Goal: Check status: Verify the current state of an ongoing process or item

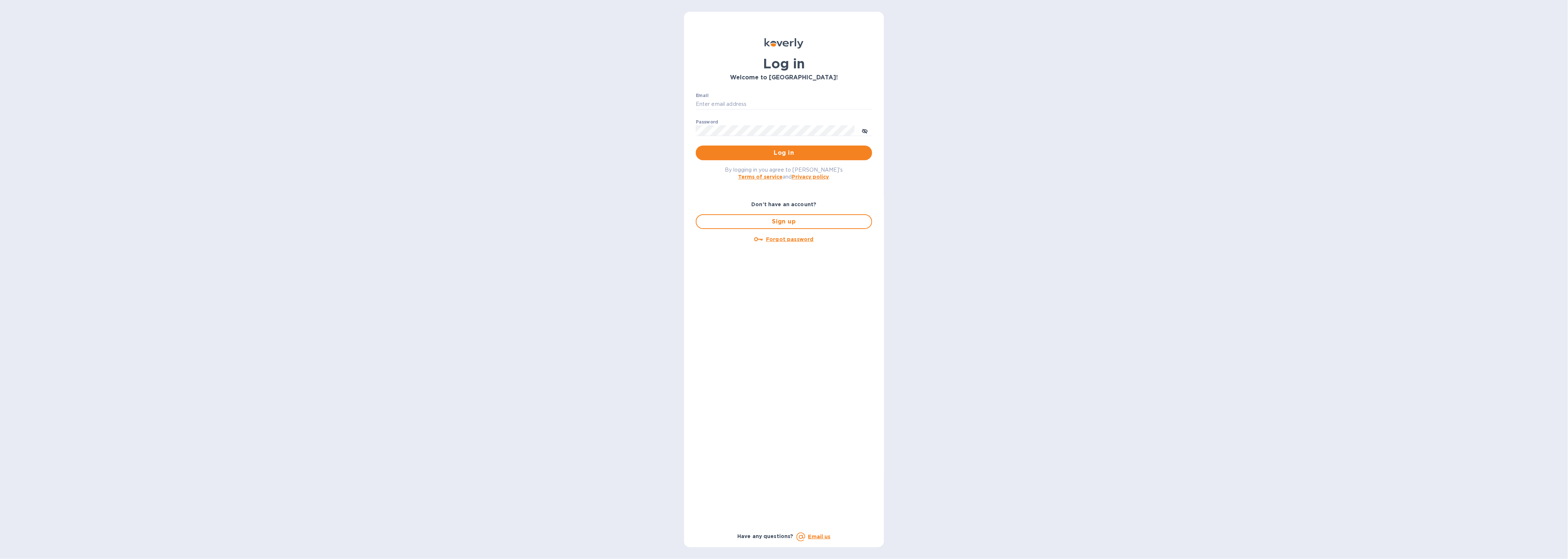
click at [732, 94] on div "Email ​" at bounding box center [784, 106] width 177 height 26
click at [724, 106] on input "Email" at bounding box center [784, 104] width 177 height 11
type input "gford@koverly.com"
click at [696, 146] on button "Log in" at bounding box center [784, 153] width 177 height 15
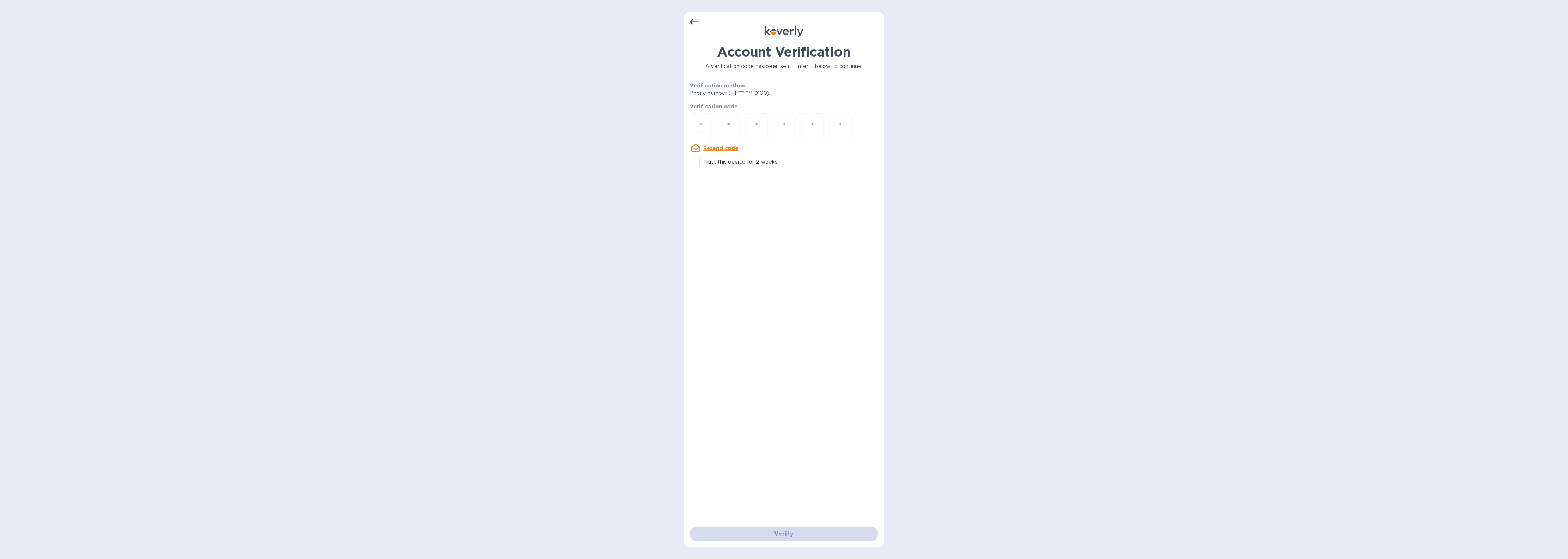
click at [704, 127] on input "number" at bounding box center [701, 126] width 10 height 13
type input "8"
type input "1"
type input "6"
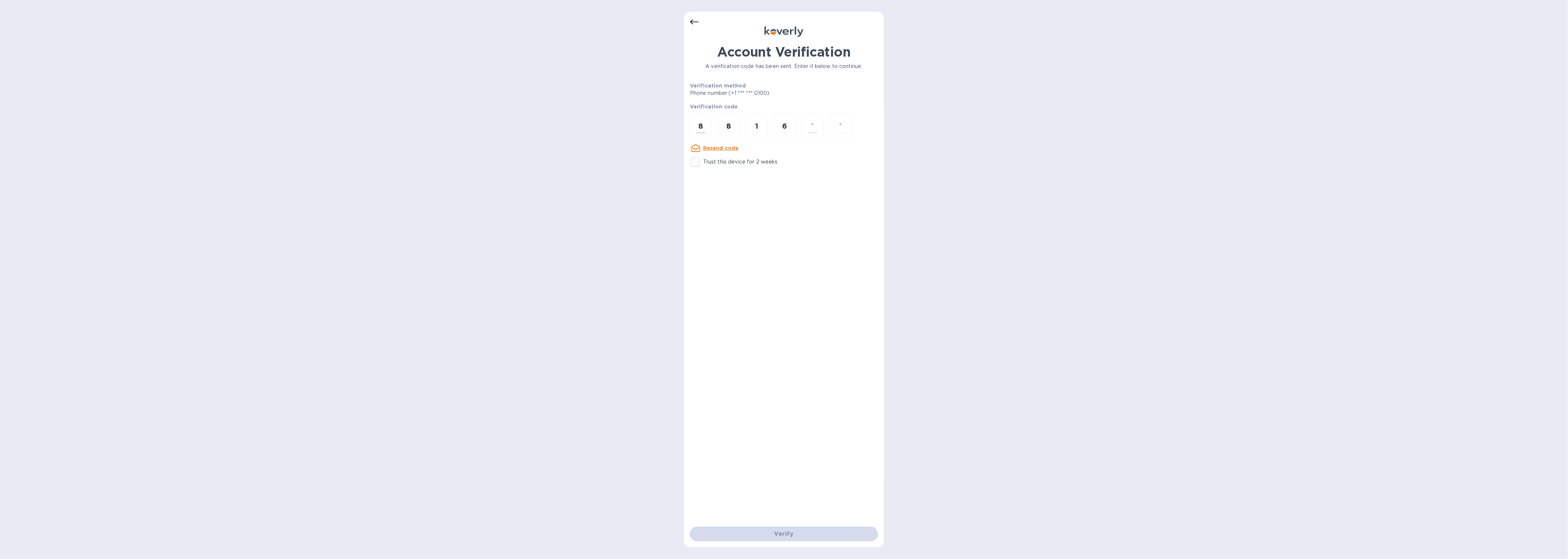
type input "3"
type input "6"
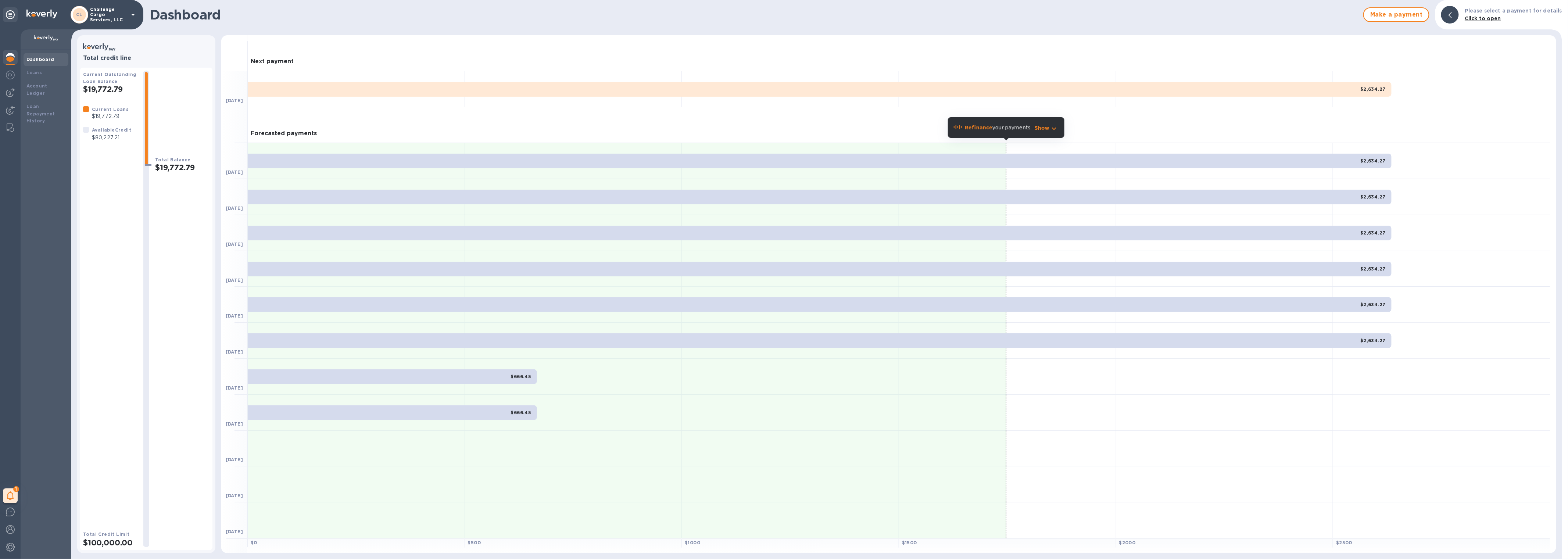
click at [128, 17] on div "CL Challenge Cargo Services, LLC" at bounding box center [104, 15] width 67 height 18
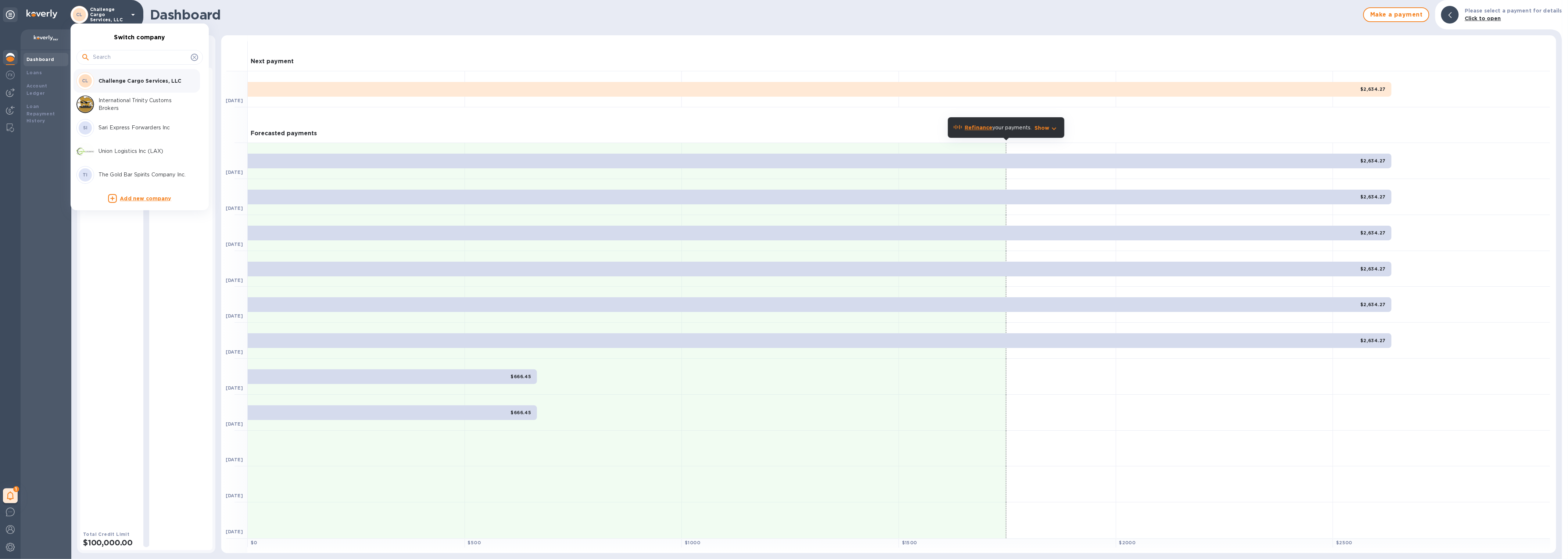
click at [119, 129] on p "Sari Express Forwarders Inc" at bounding box center [145, 127] width 93 height 8
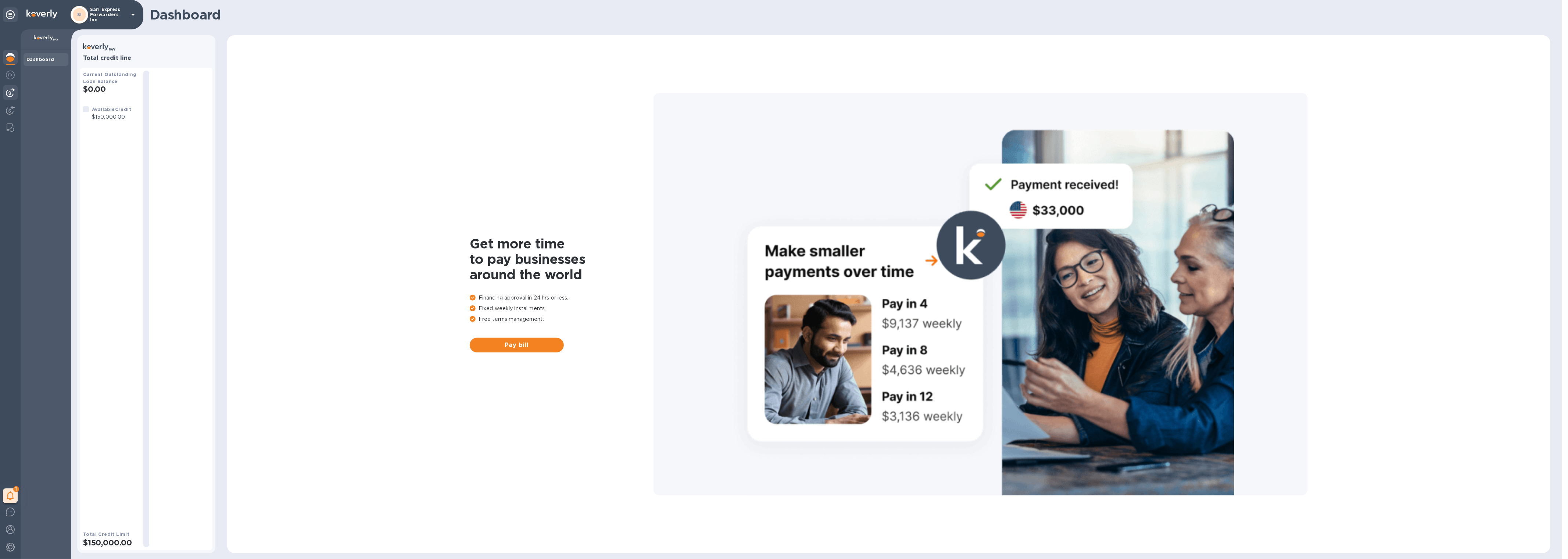
click at [6, 93] on img at bounding box center [10, 93] width 9 height 9
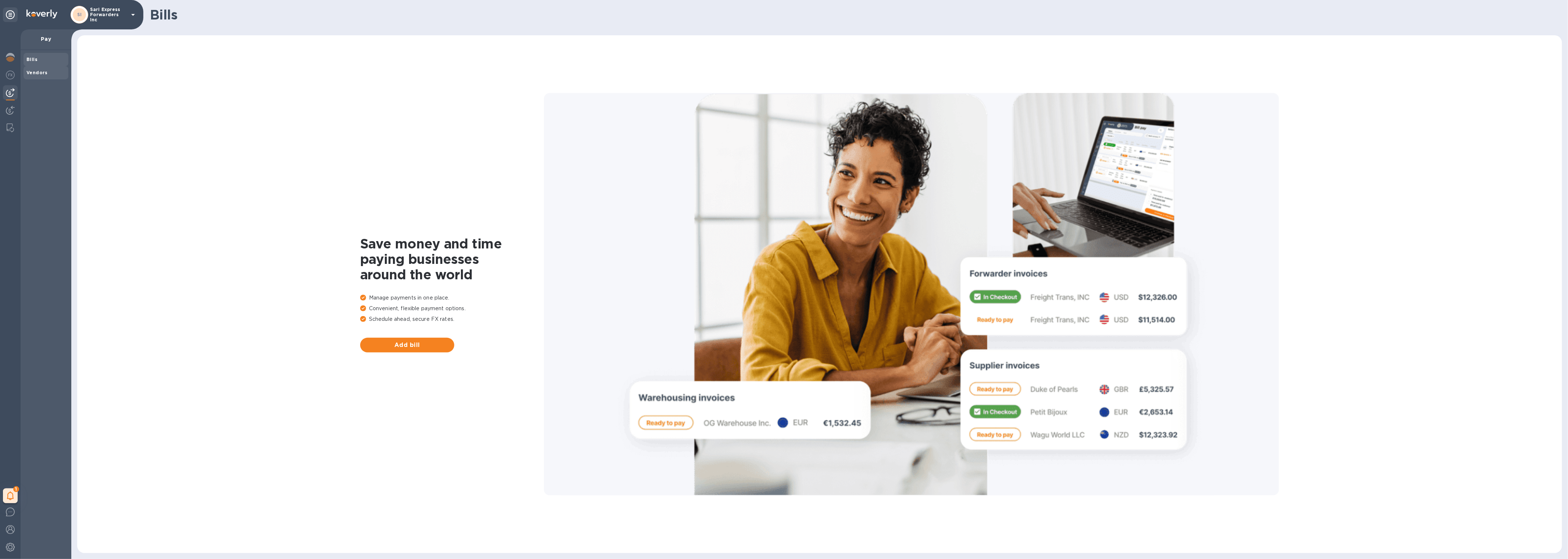
click at [37, 77] on div "Vendors" at bounding box center [46, 73] width 45 height 13
click at [7, 121] on div at bounding box center [10, 128] width 13 height 15
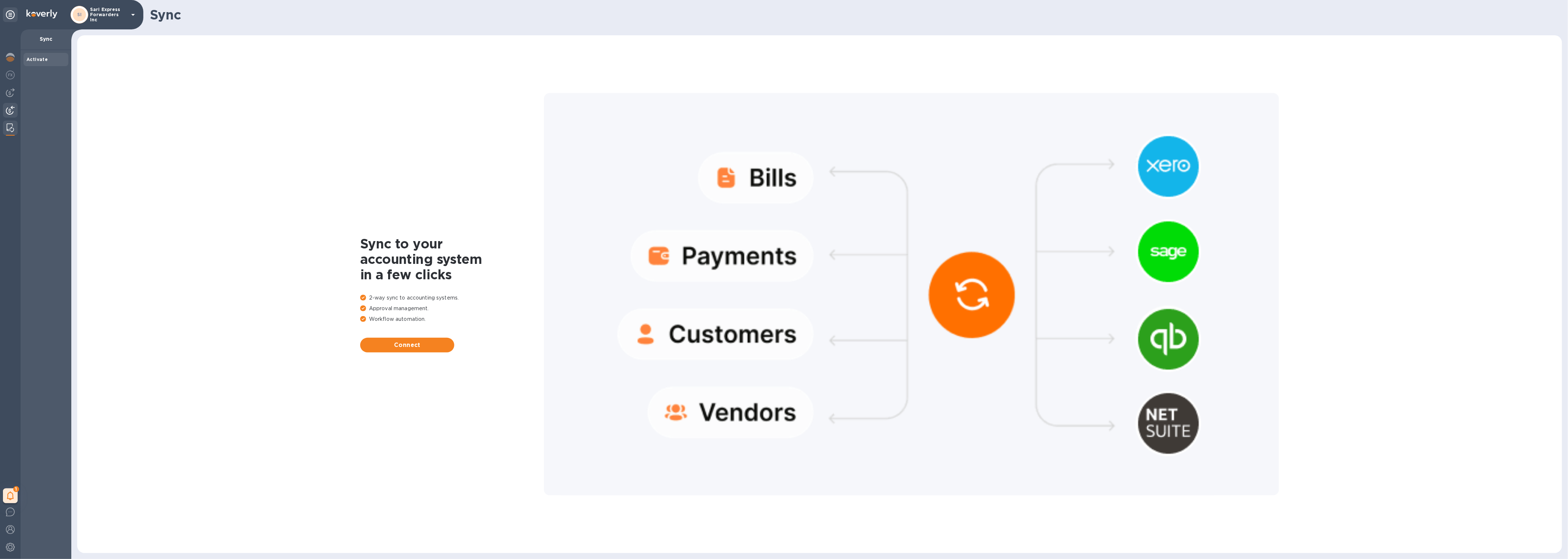
click at [9, 108] on img at bounding box center [10, 110] width 9 height 9
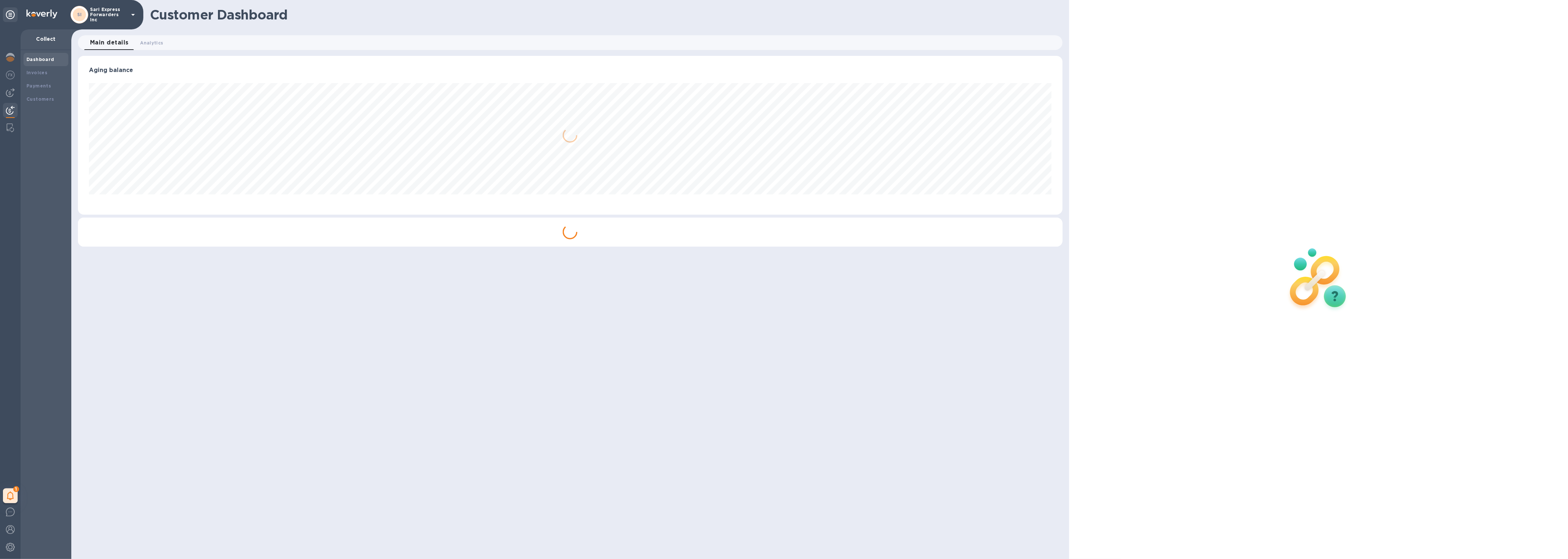
scroll to position [159, 984]
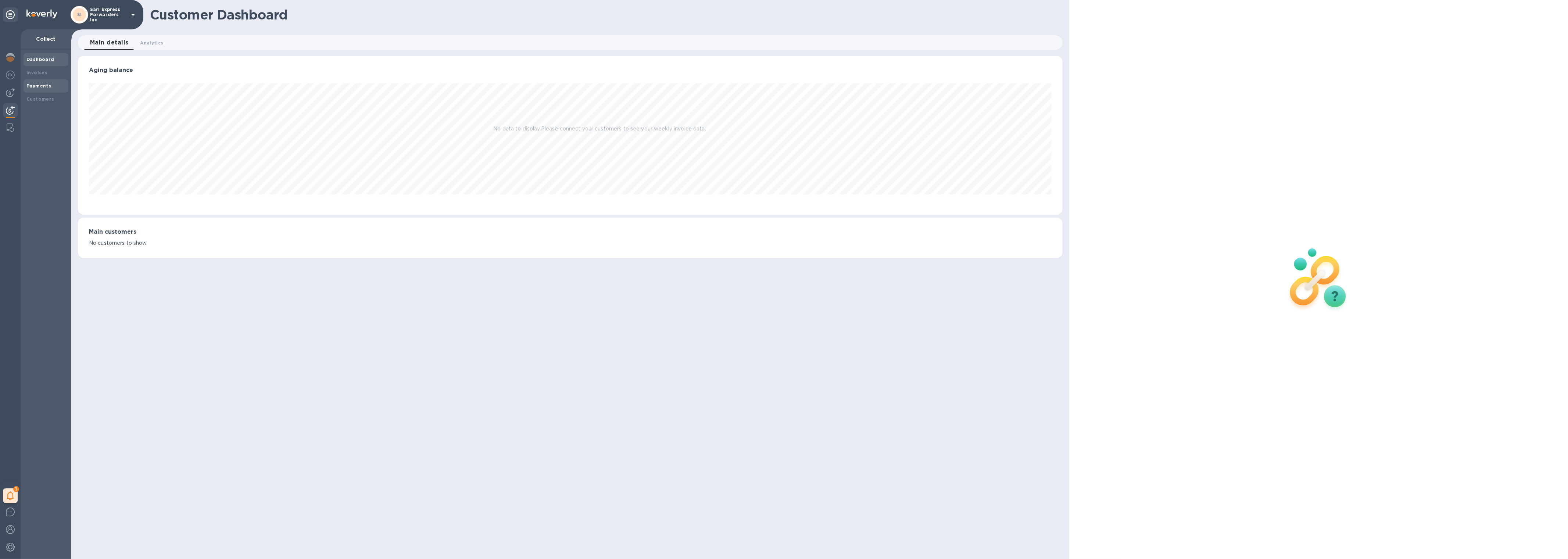
click at [40, 85] on b "Payments" at bounding box center [38, 85] width 24 height 5
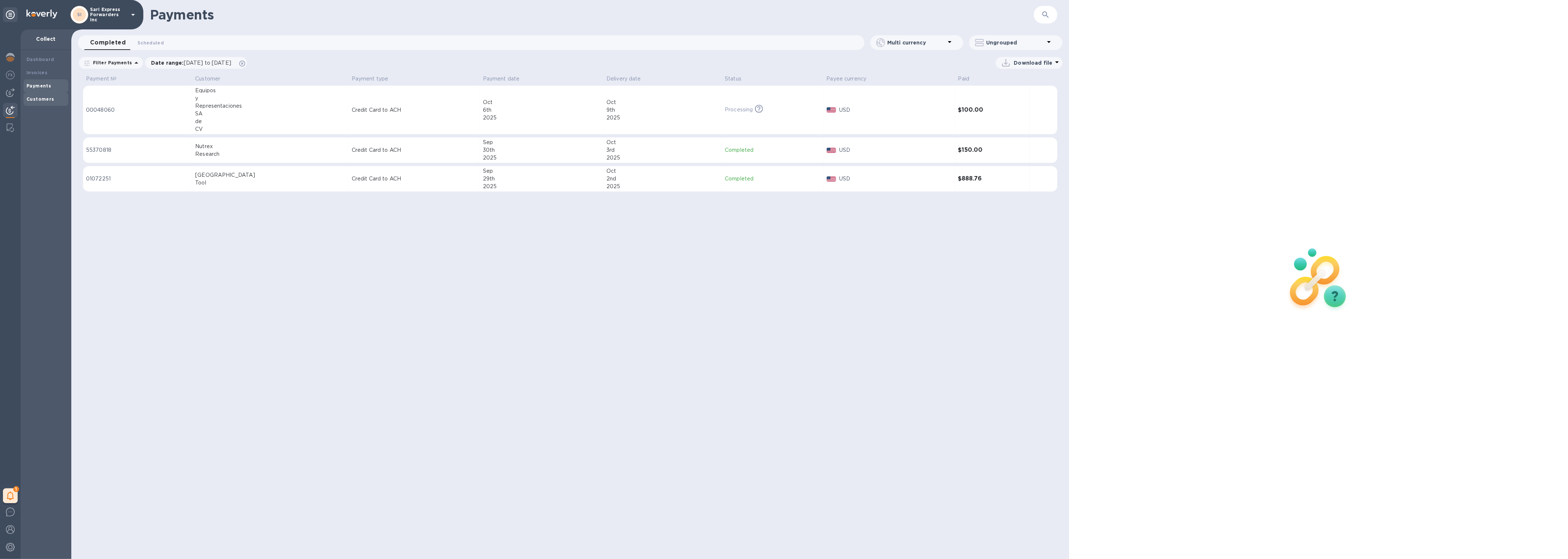
click at [38, 98] on b "Customers" at bounding box center [40, 99] width 28 height 5
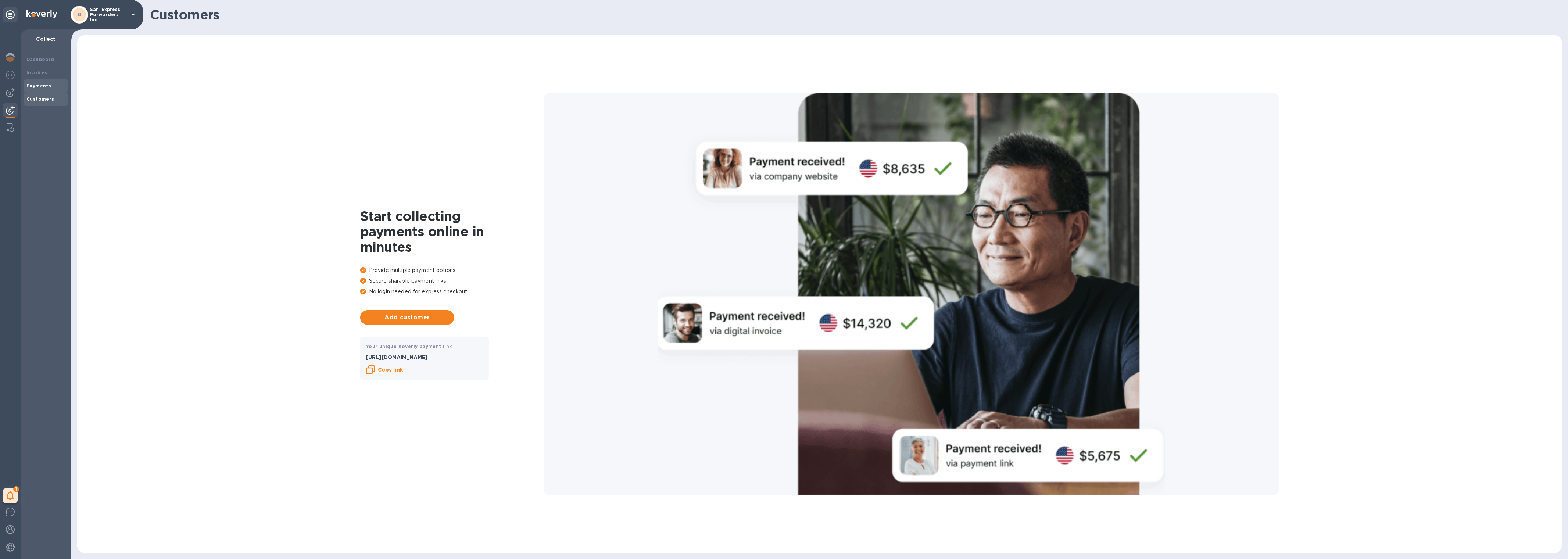
click at [52, 83] on div "Payments" at bounding box center [46, 86] width 39 height 7
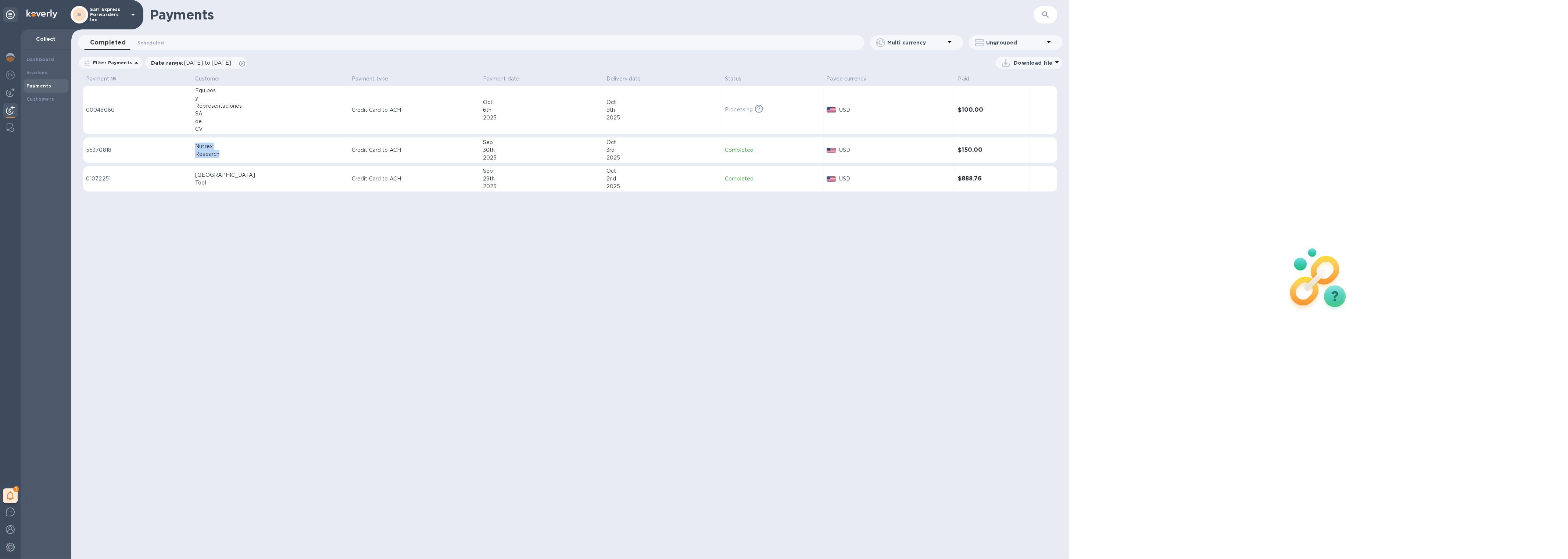
drag, startPoint x: 236, startPoint y: 155, endPoint x: 186, endPoint y: 148, distance: 50.5
click at [186, 149] on tr "55370818 Nutrex Research Credit Card to ACH [DATE] [DATE] Completed USD $150.00" at bounding box center [570, 150] width 975 height 26
